Goal: Information Seeking & Learning: Compare options

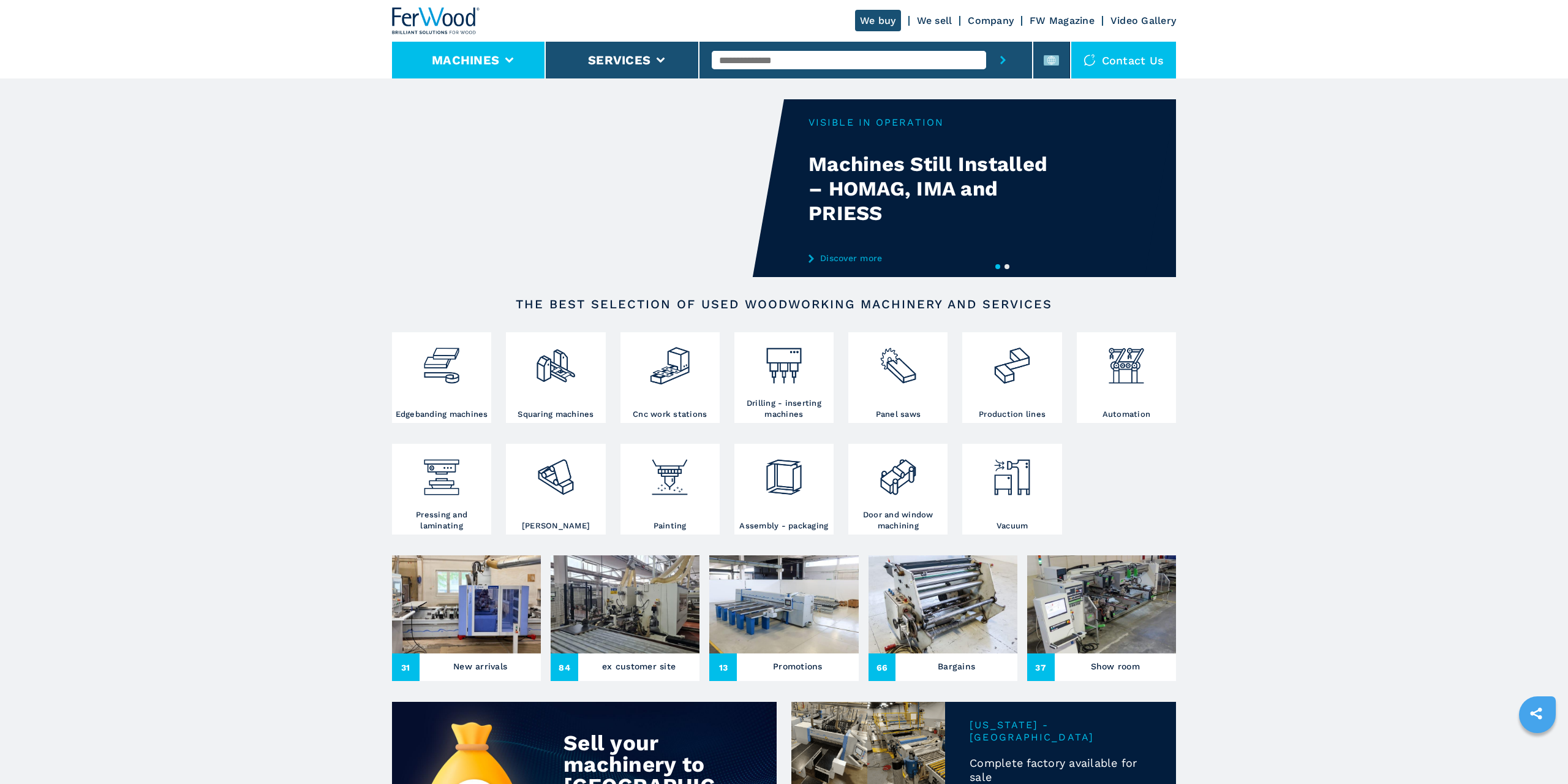
click at [517, 60] on li "Machines" at bounding box center [469, 60] width 154 height 37
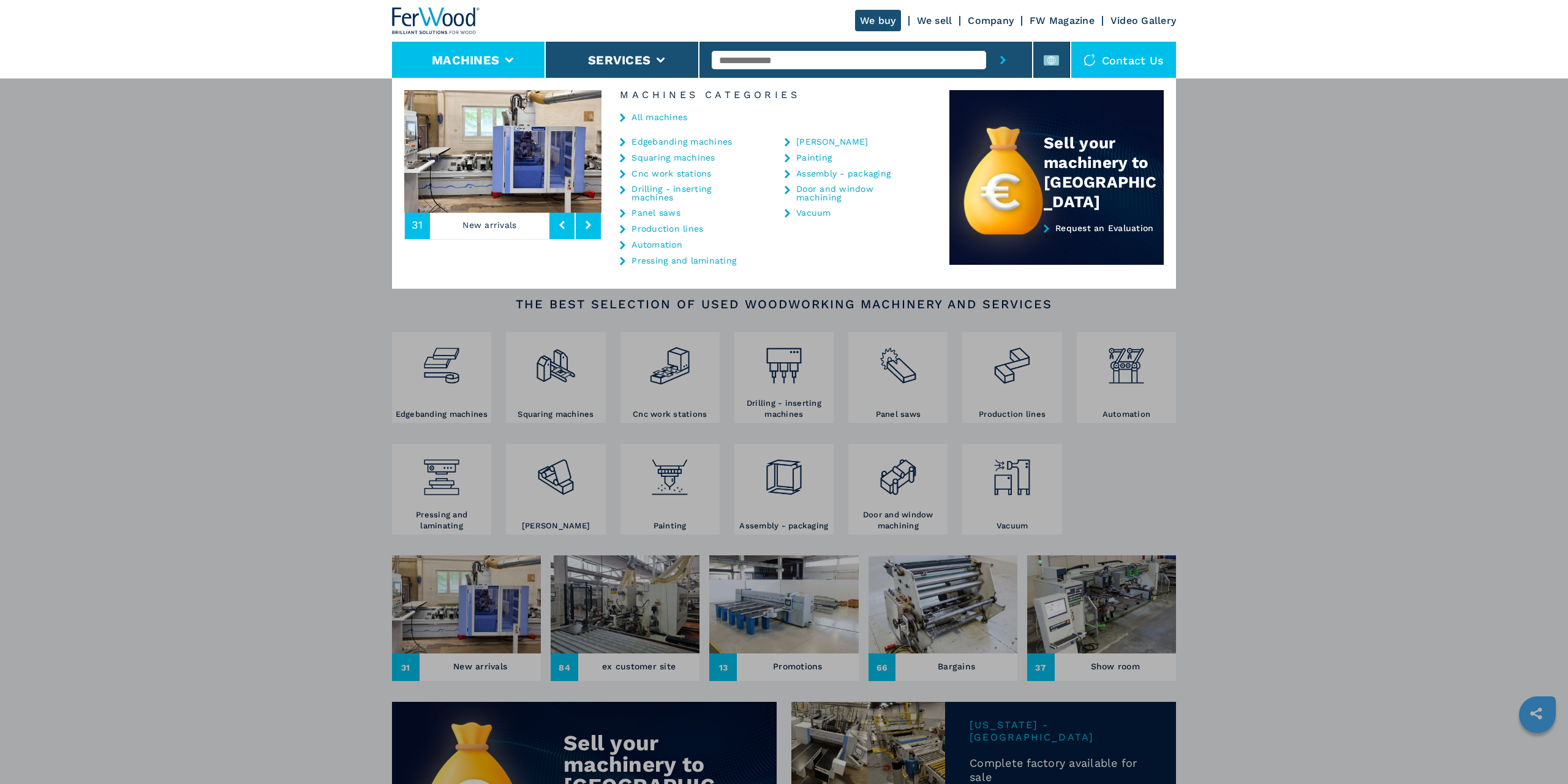
click at [653, 139] on link "Edgebanding machines" at bounding box center [681, 141] width 100 height 8
click at [683, 142] on link "Edgebanding machines" at bounding box center [681, 141] width 100 height 8
click at [686, 135] on div "All machines" at bounding box center [775, 118] width 348 height 37
click at [672, 138] on link "Edgebanding machines" at bounding box center [681, 141] width 100 height 8
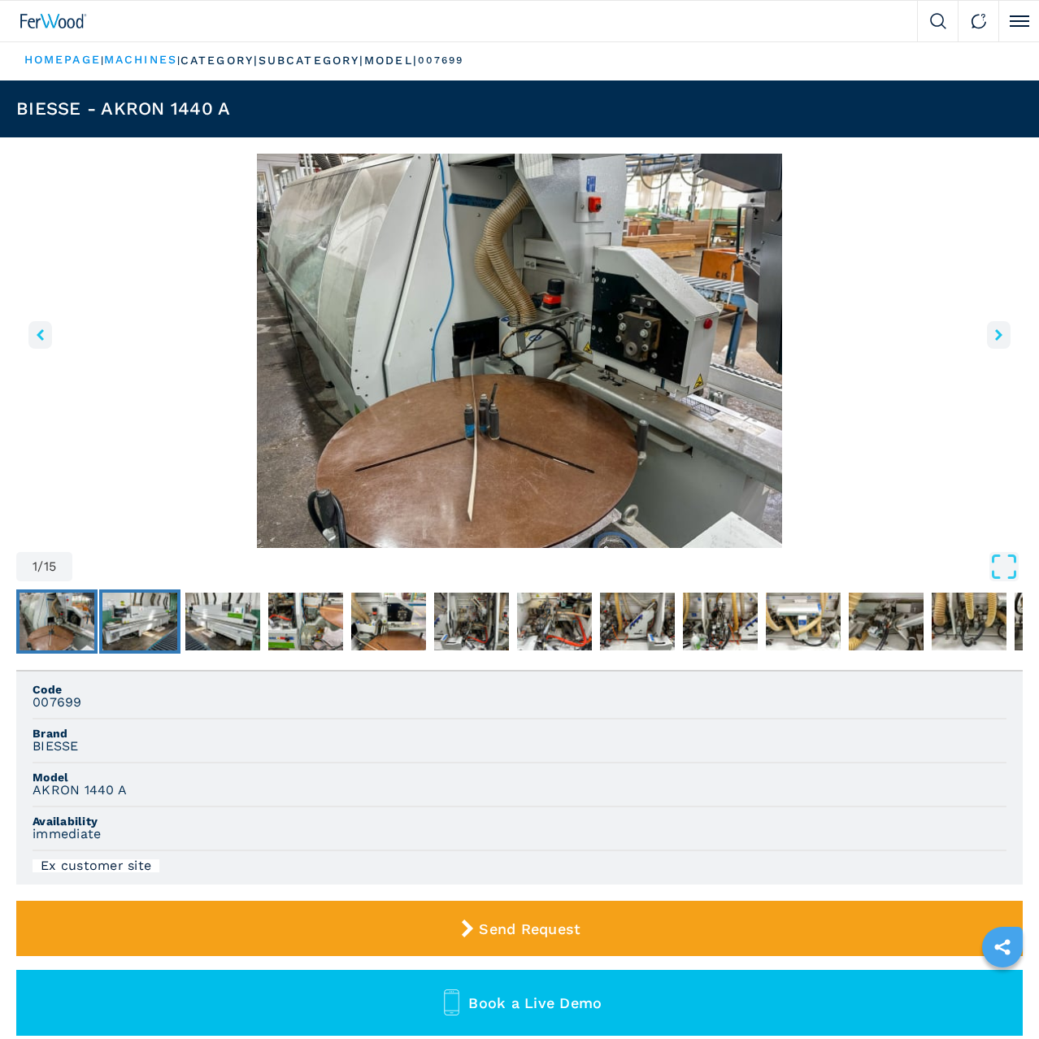
click at [119, 631] on img "Go to Slide 2" at bounding box center [139, 622] width 75 height 59
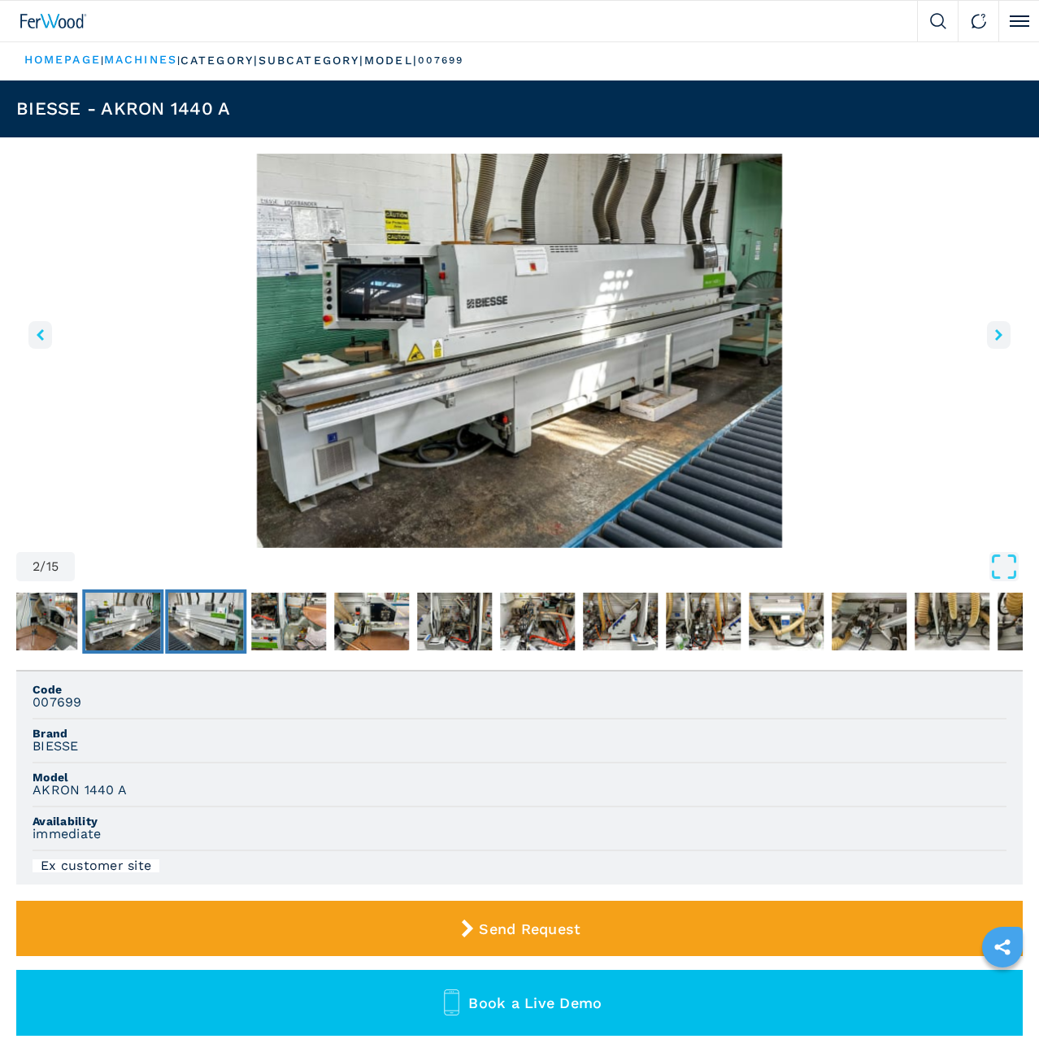
click at [202, 625] on img "Go to Slide 3" at bounding box center [205, 622] width 75 height 59
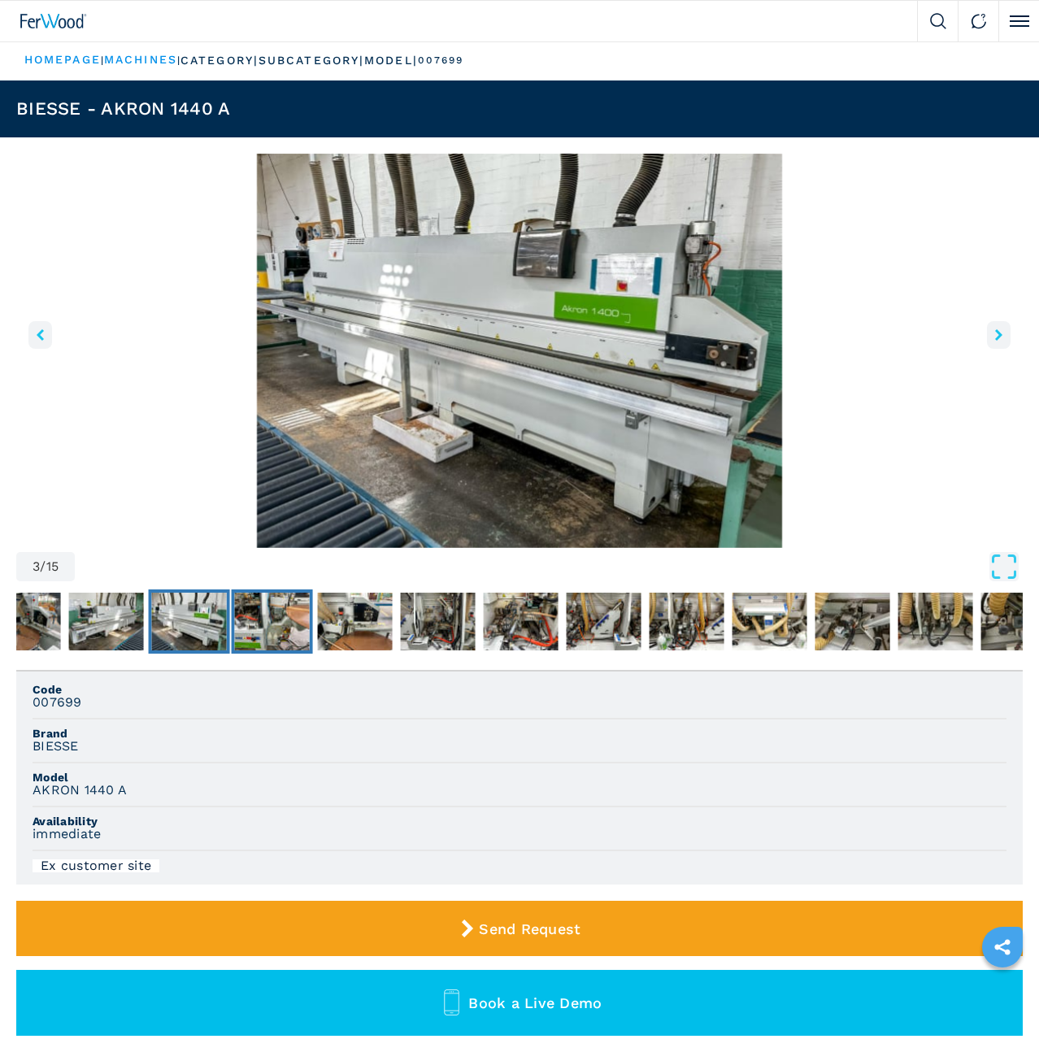
click at [273, 617] on img "Go to Slide 4" at bounding box center [272, 622] width 75 height 59
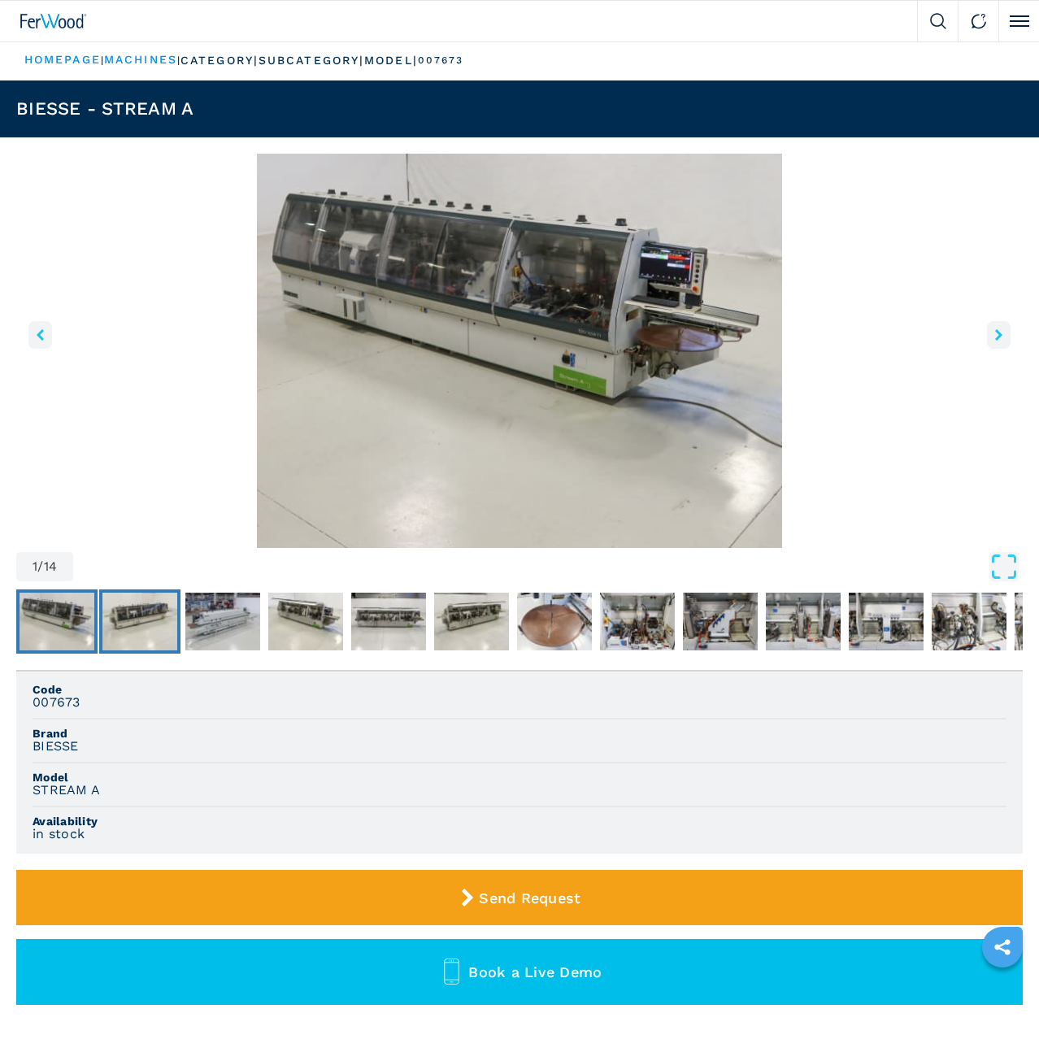
click at [136, 627] on img "Go to Slide 2" at bounding box center [139, 622] width 75 height 59
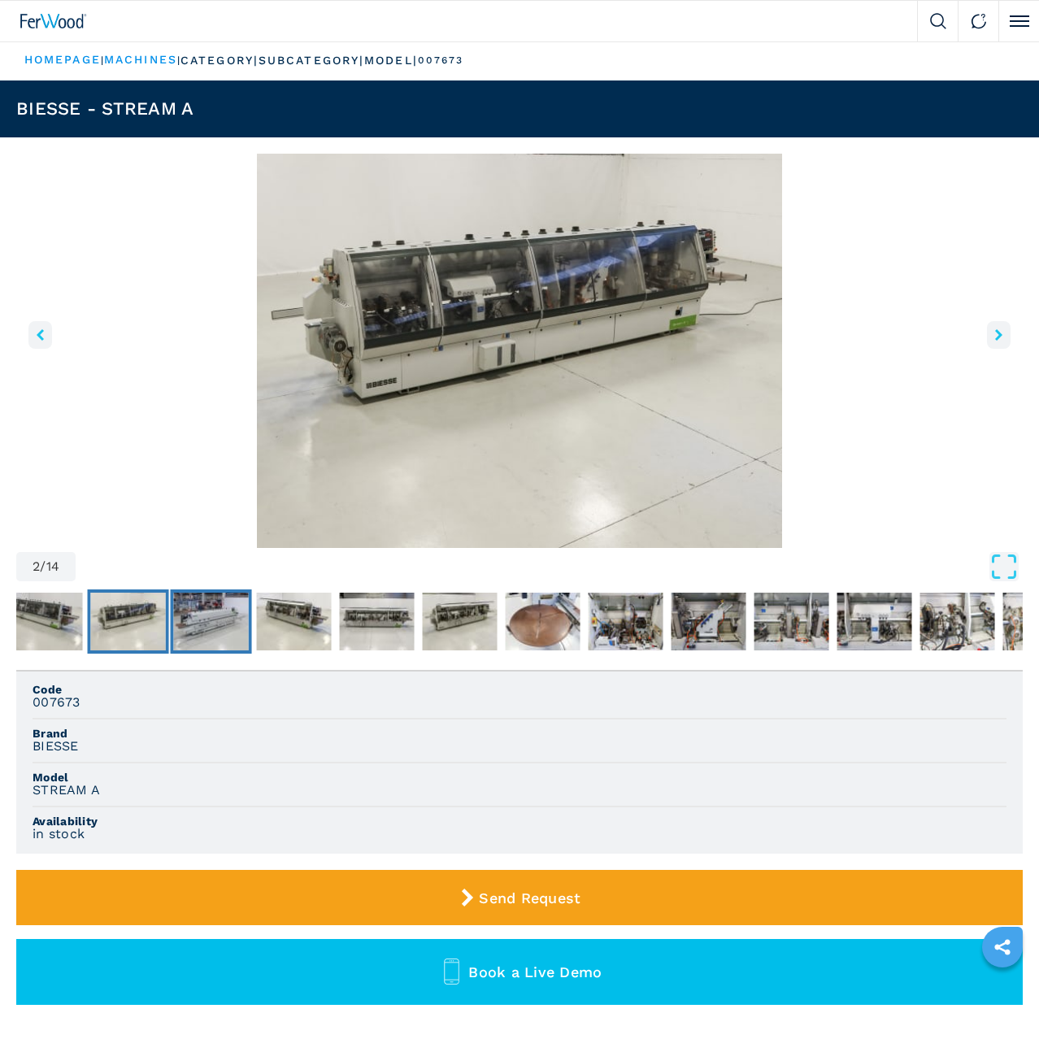
click at [202, 632] on img "Go to Slide 3" at bounding box center [211, 622] width 75 height 59
click at [269, 631] on img "Go to Slide 4" at bounding box center [294, 622] width 75 height 59
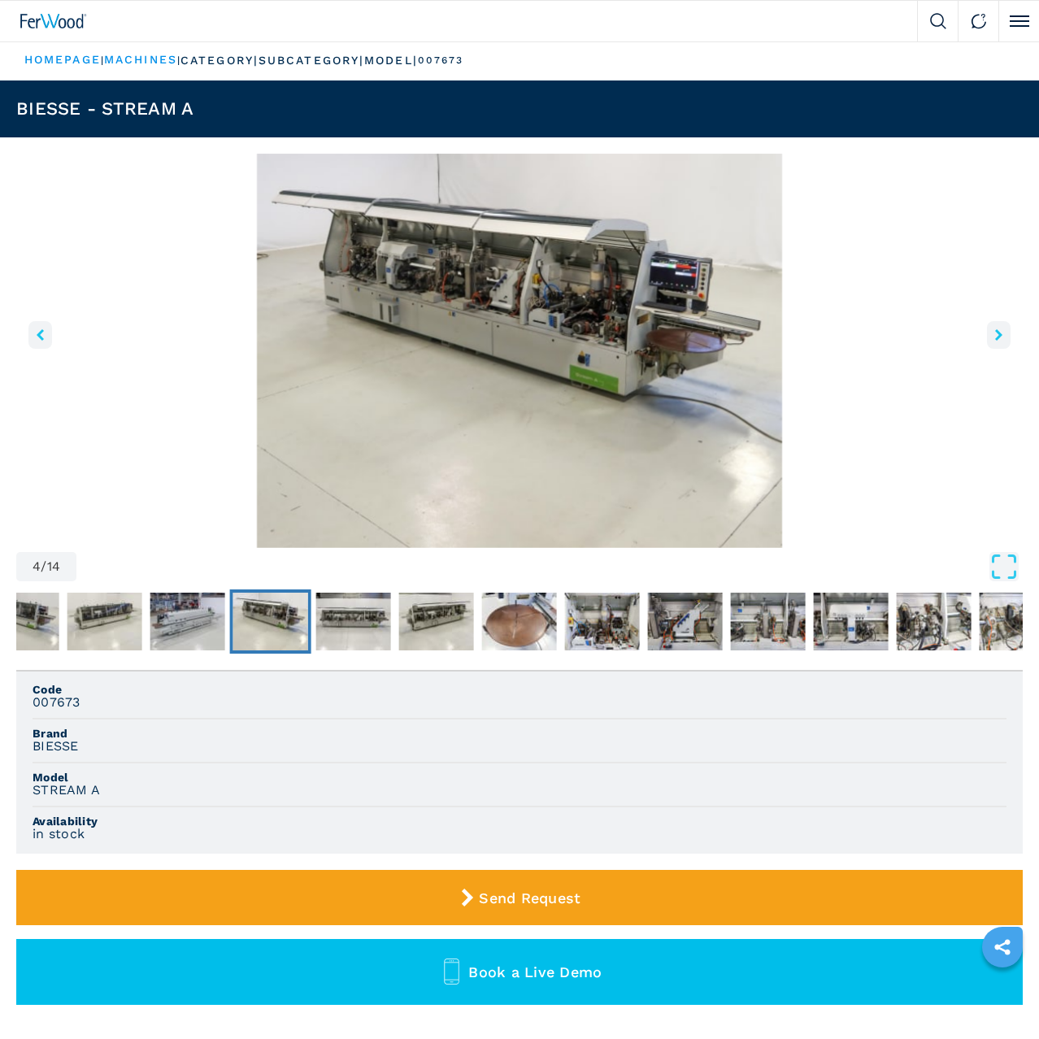
click at [307, 621] on img "Go to Slide 4" at bounding box center [270, 622] width 75 height 59
click at [354, 620] on img "Go to Slide 5" at bounding box center [353, 622] width 75 height 59
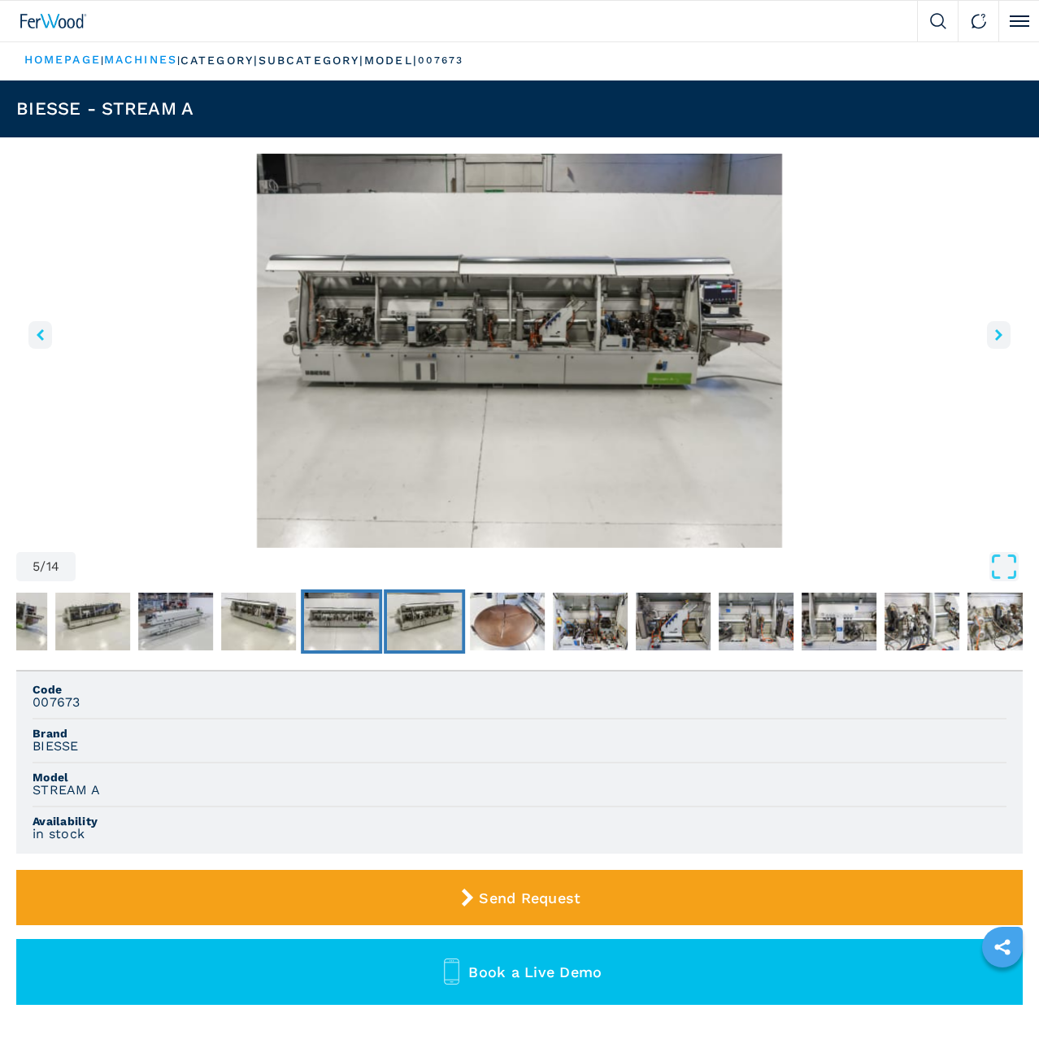
click at [418, 621] on img "Go to Slide 6" at bounding box center [424, 622] width 75 height 59
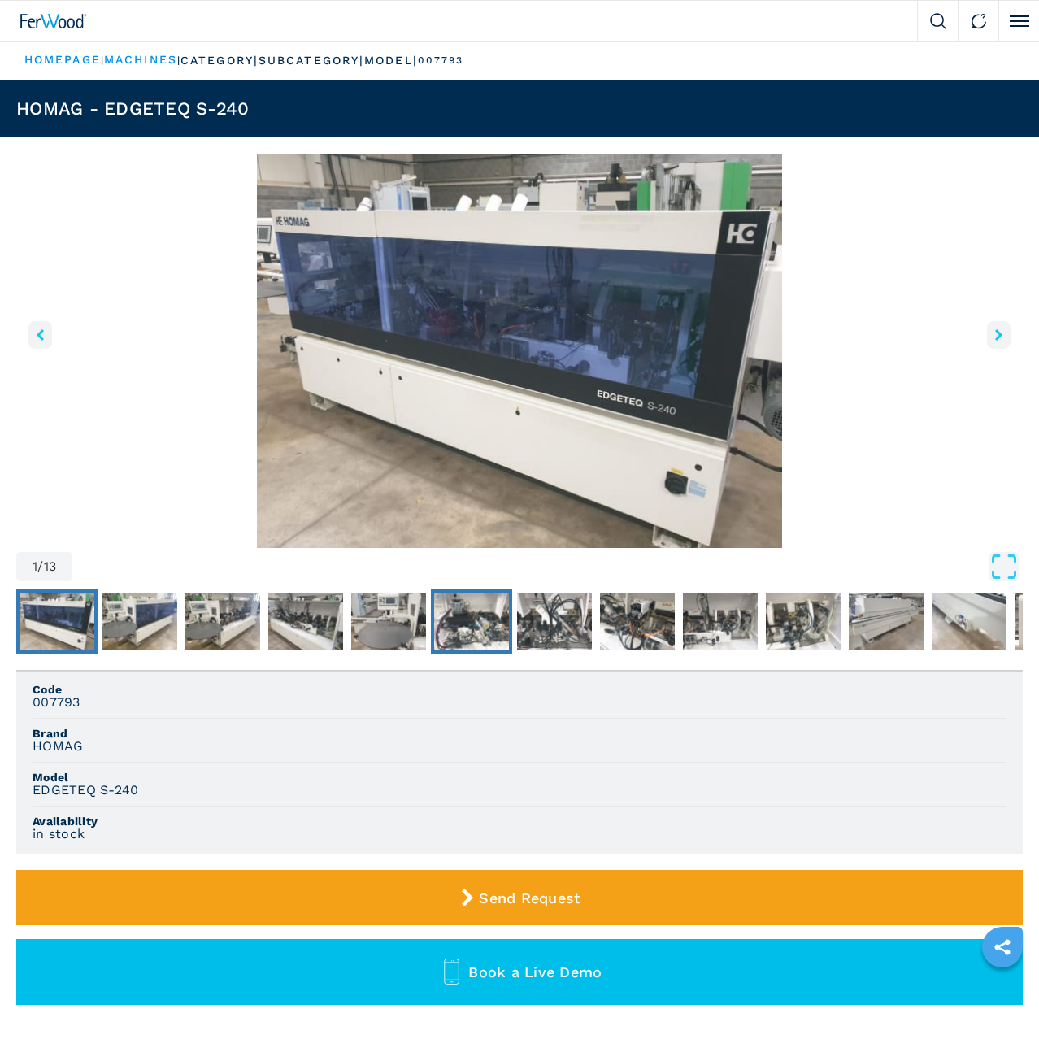
click at [447, 615] on img "Go to Slide 6" at bounding box center [471, 622] width 75 height 59
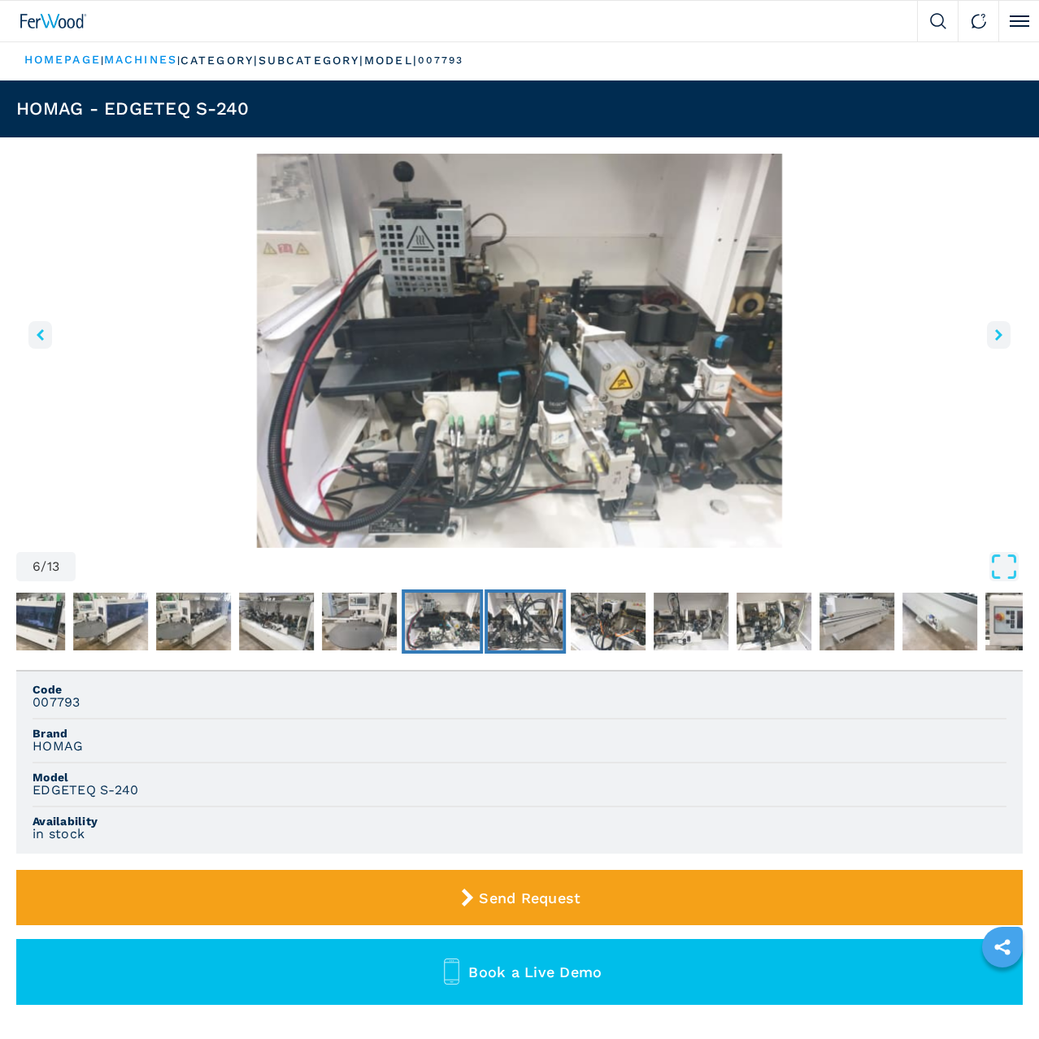
click at [510, 618] on img "Go to Slide 7" at bounding box center [525, 622] width 75 height 59
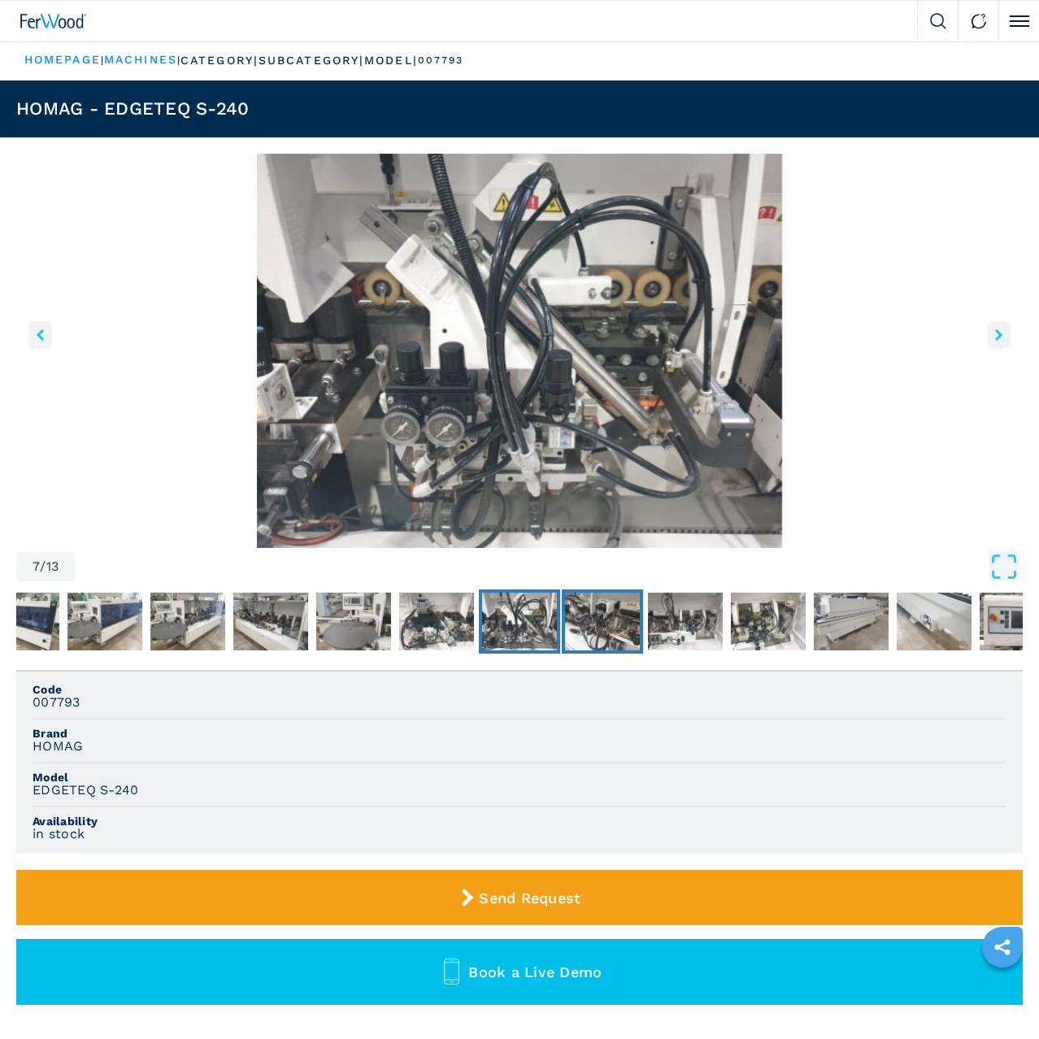
click at [587, 618] on img "Go to Slide 8" at bounding box center [602, 622] width 75 height 59
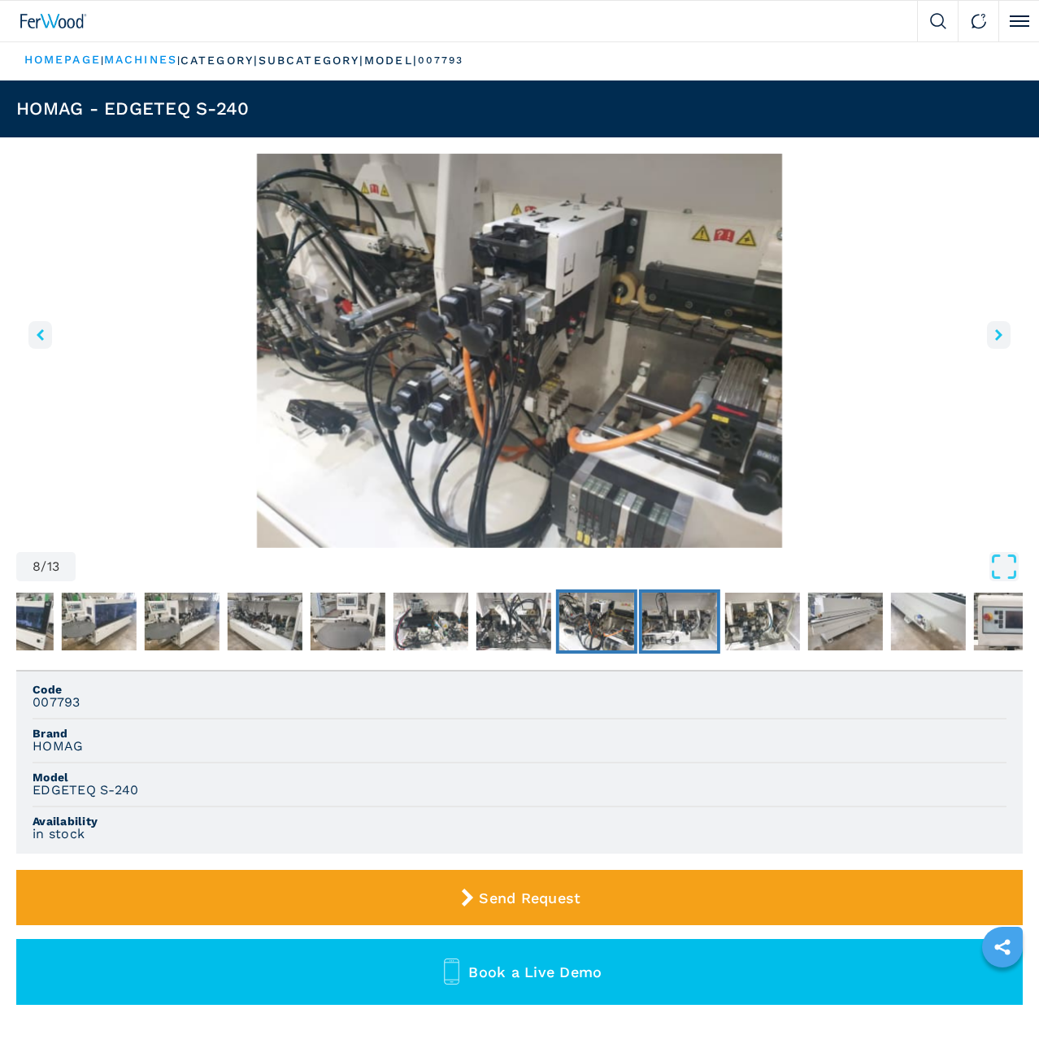
click at [691, 624] on img "Go to Slide 9" at bounding box center [679, 622] width 75 height 59
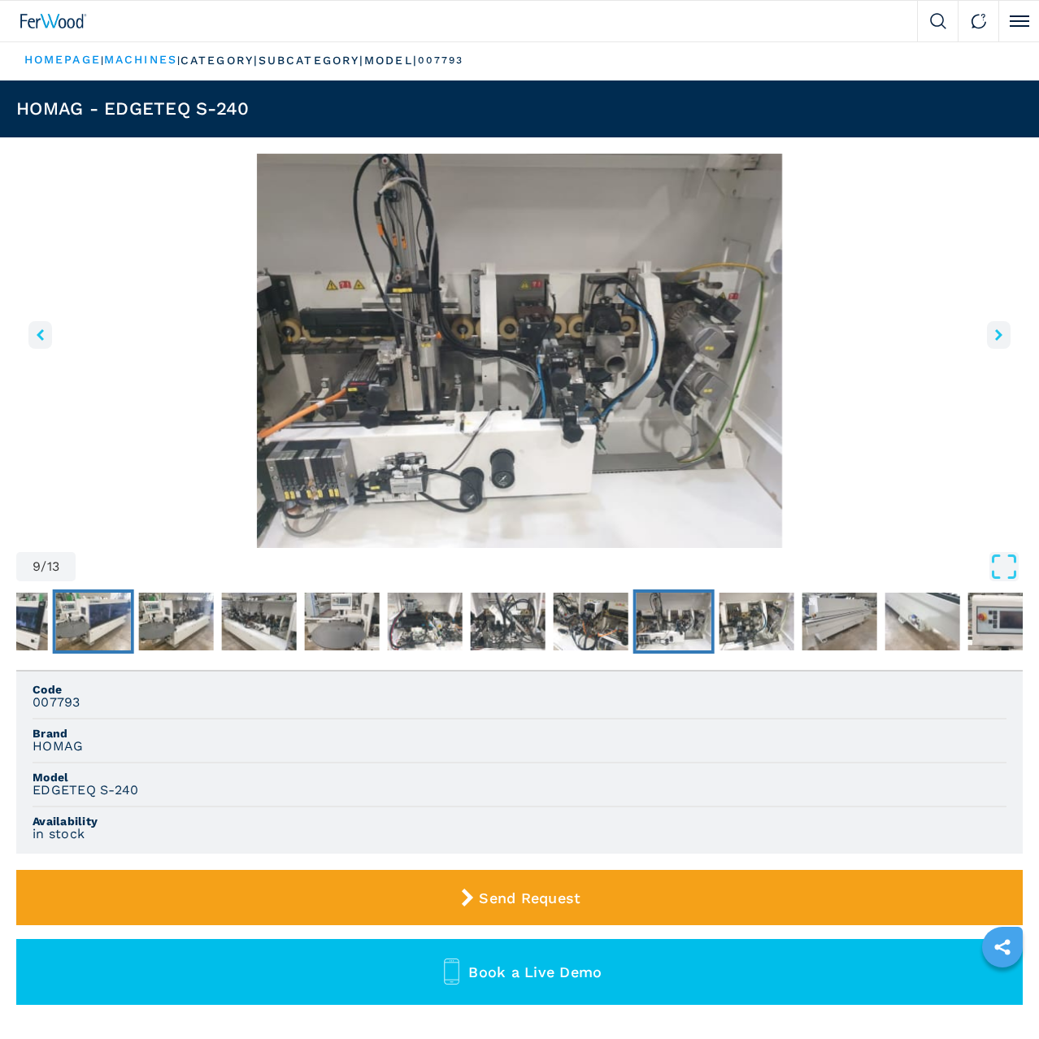
click at [121, 601] on img "Go to Slide 2" at bounding box center [93, 622] width 75 height 59
